Goal: Use online tool/utility: Utilize a website feature to perform a specific function

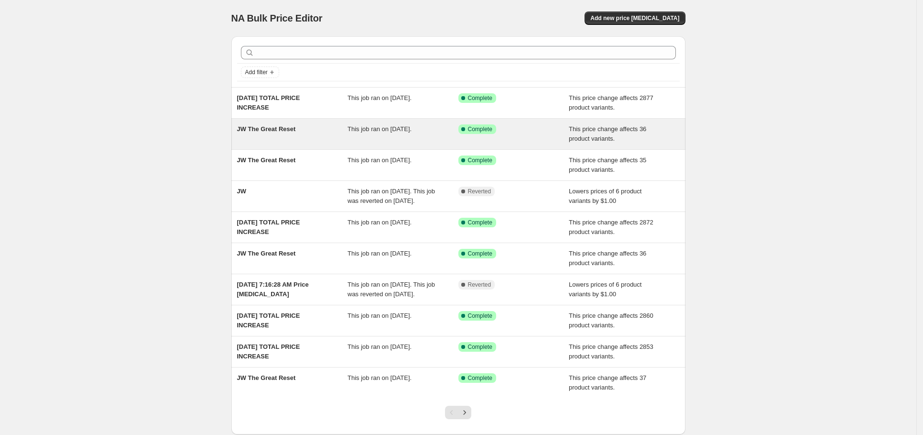
click at [323, 129] on div "JW The Great Reset" at bounding box center [292, 133] width 111 height 19
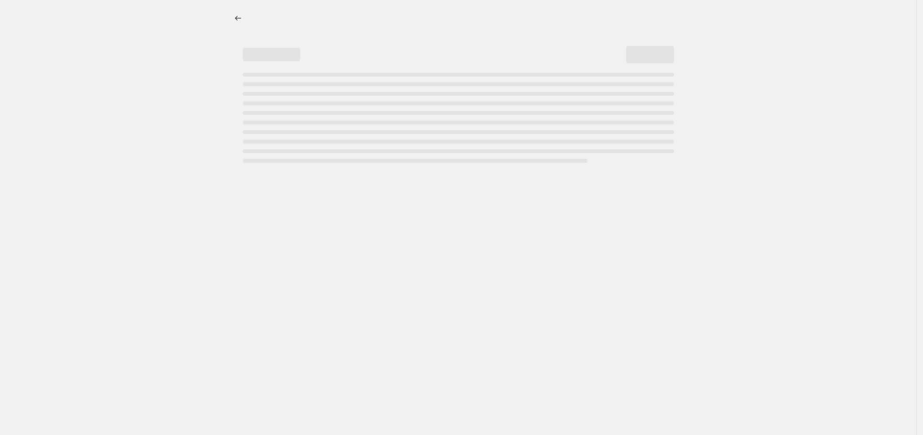
select select "ecap"
select select "no_change"
select select "collection"
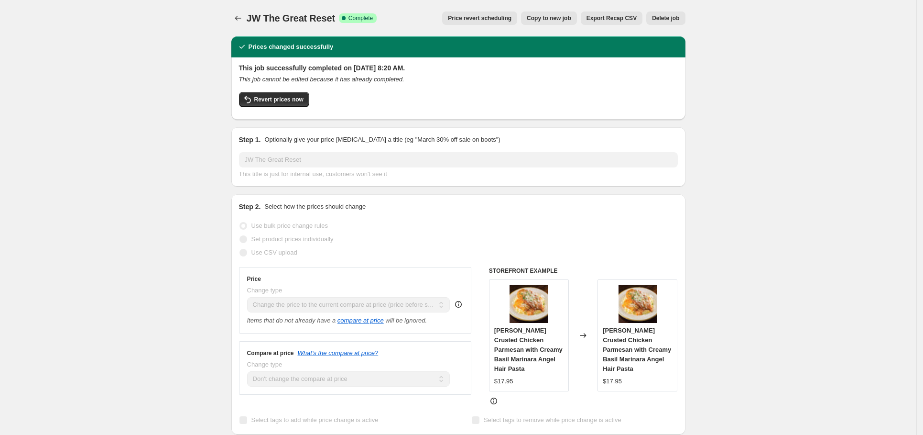
click at [547, 16] on span "Copy to new job" at bounding box center [549, 18] width 44 height 8
select select "ecap"
select select "no_change"
select select "collection"
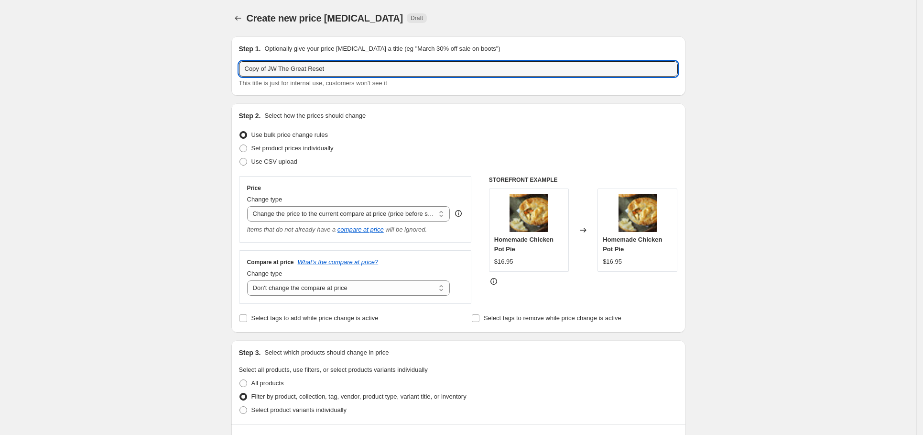
drag, startPoint x: 273, startPoint y: 67, endPoint x: 143, endPoint y: 69, distance: 129.1
type input "JW The Great Reset"
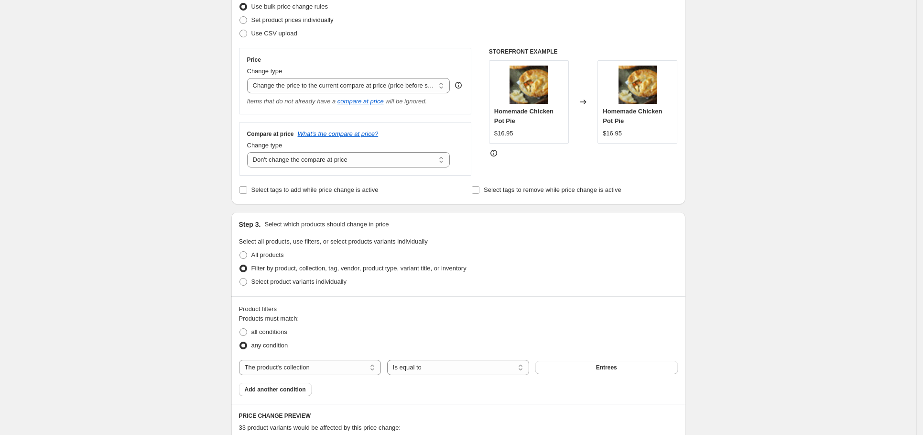
scroll to position [531, 0]
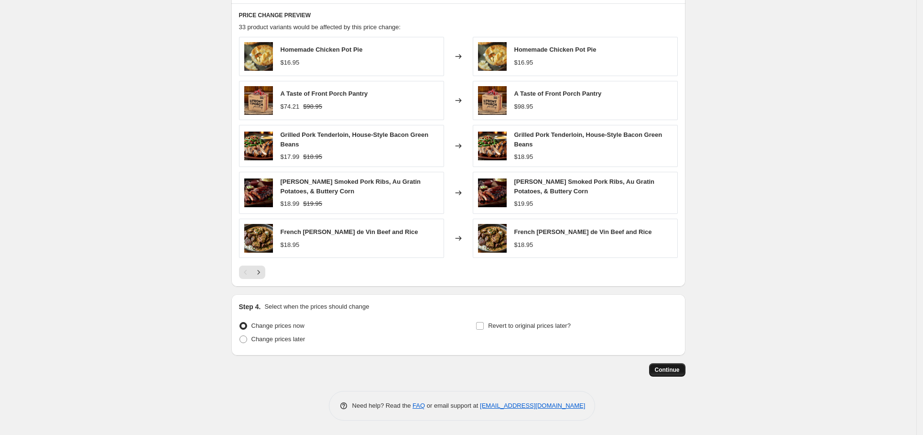
click at [680, 366] on span "Continue" at bounding box center [667, 370] width 25 height 8
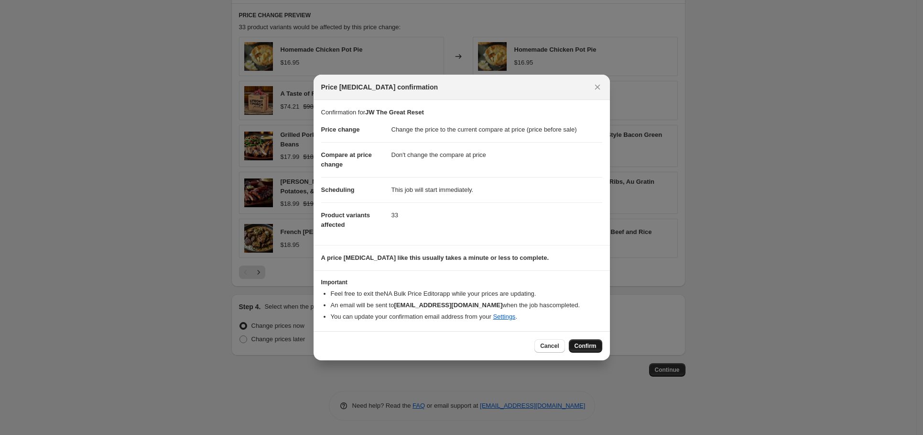
click at [589, 340] on button "Confirm" at bounding box center [585, 345] width 33 height 13
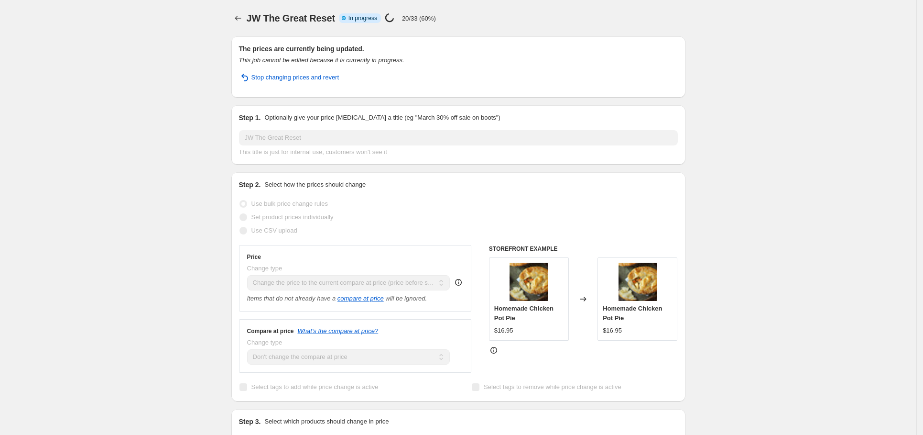
select select "ecap"
select select "no_change"
select select "collection"
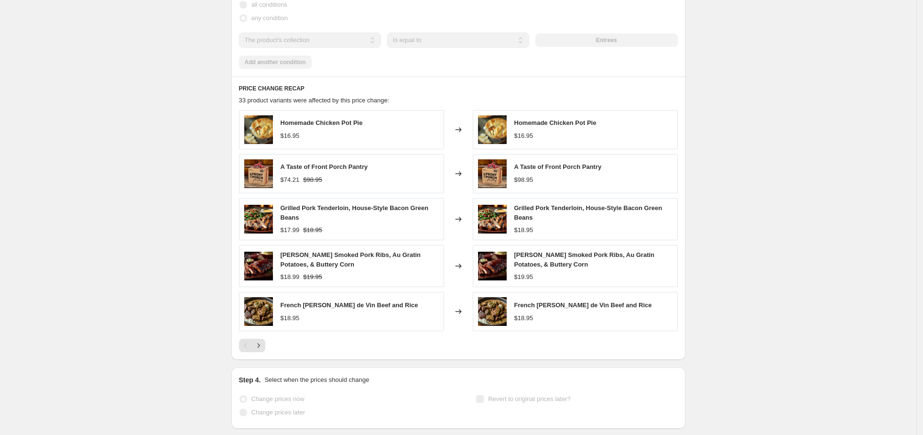
scroll to position [547, 0]
